Goal: Communication & Community: Answer question/provide support

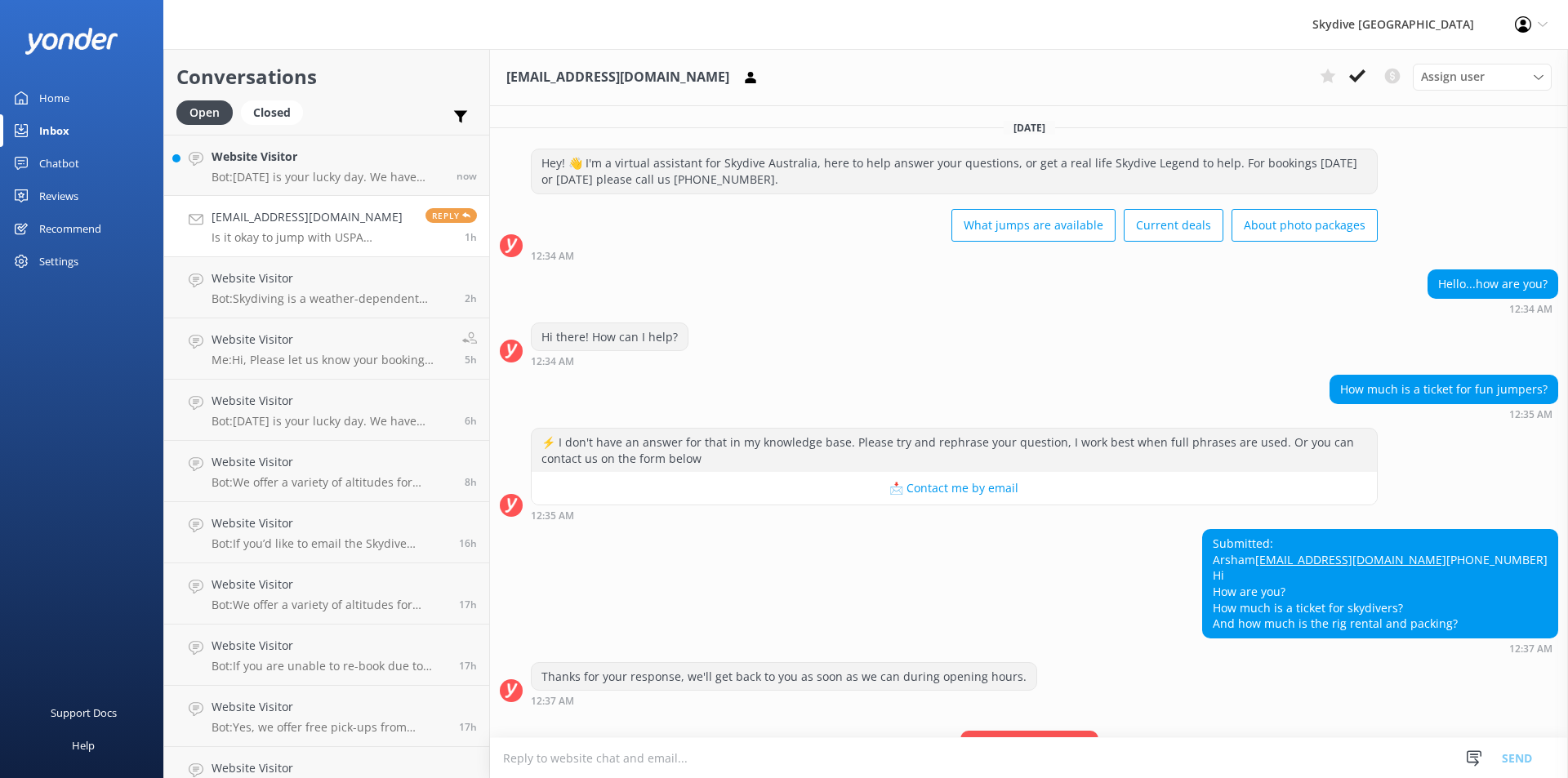
scroll to position [415, 0]
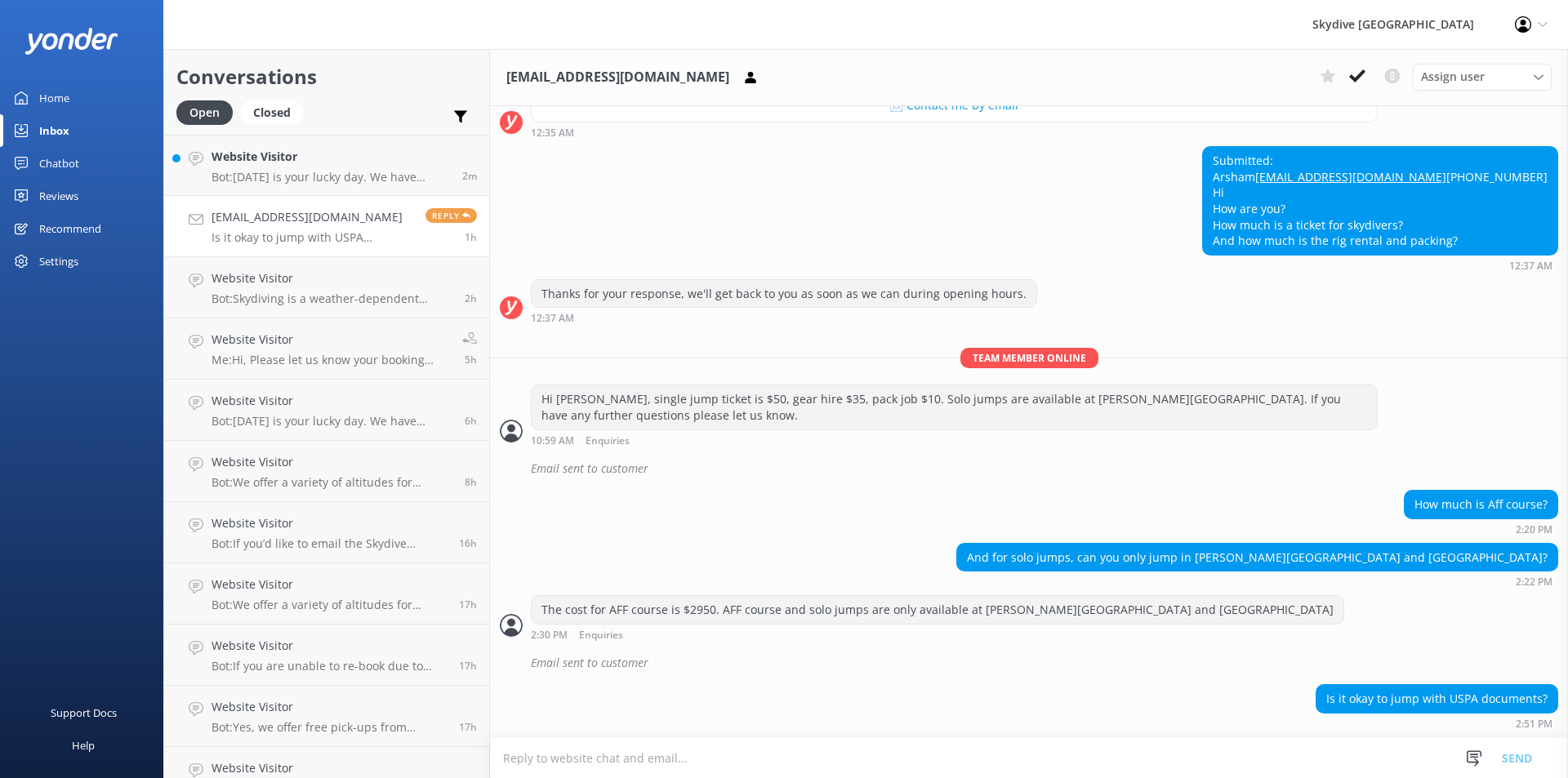
click at [569, 765] on textarea at bounding box center [1029, 758] width 1078 height 40
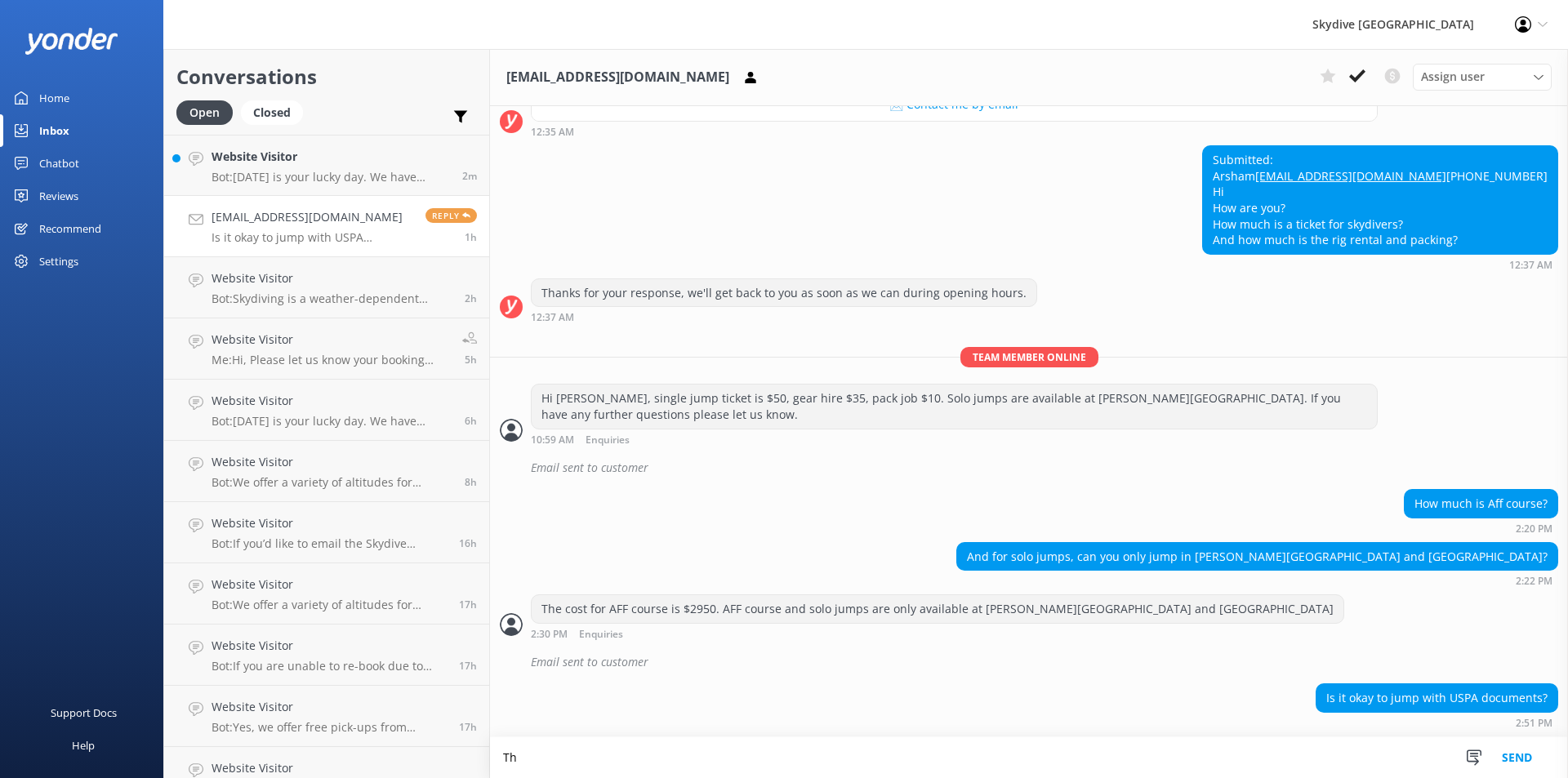
scroll to position [416, 0]
type textarea "T"
click at [673, 761] on textarea "That's fine. you can jump with US solo jump license." at bounding box center [1029, 758] width 1078 height 41
type textarea "That's fine. you can jump with your US solo jump license."
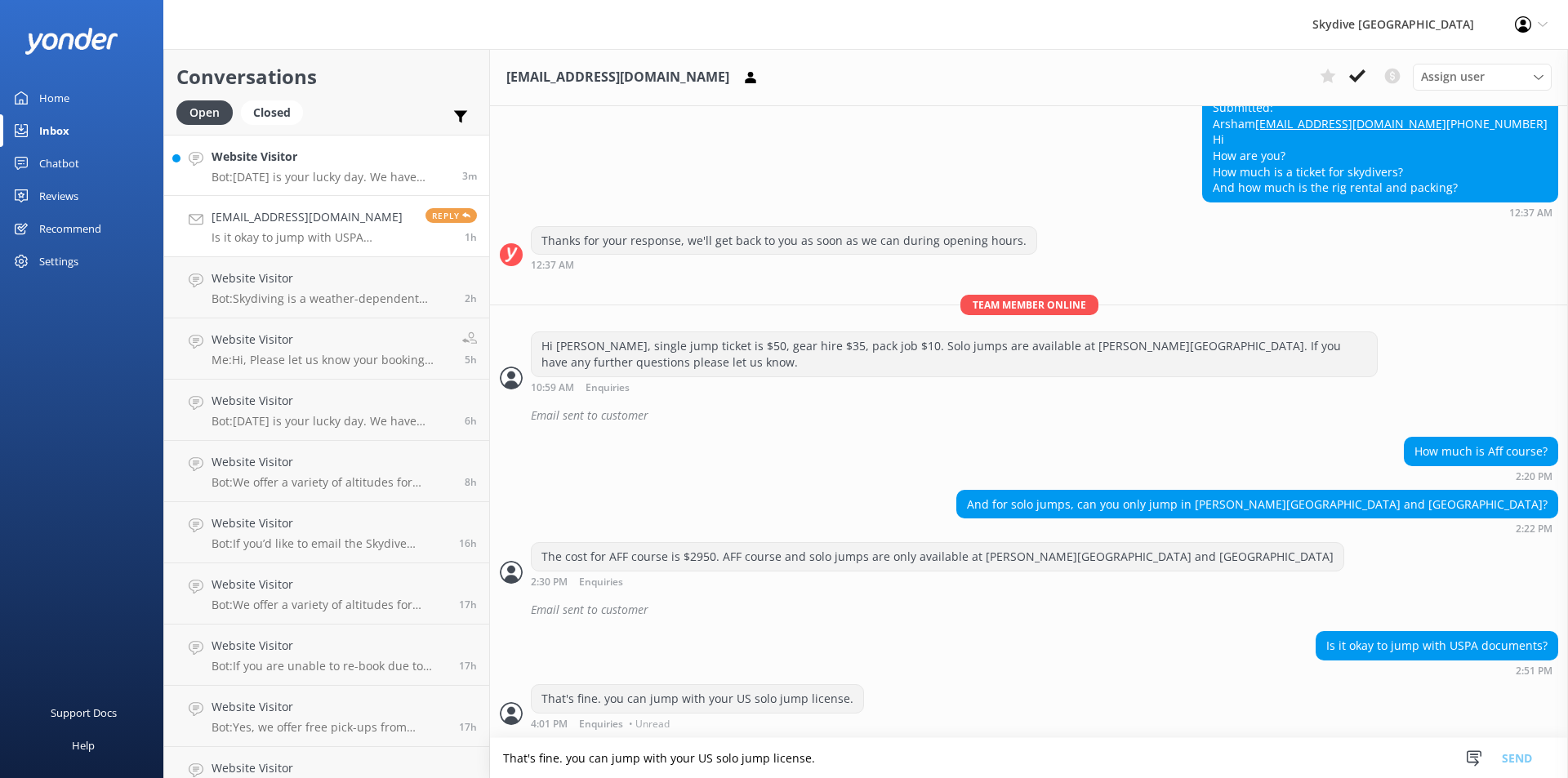
click at [265, 167] on div "Website Visitor Bot: [DATE] is your lucky day. We have exclusive offers when yo…" at bounding box center [330, 166] width 238 height 35
